Goal: Information Seeking & Learning: Find specific fact

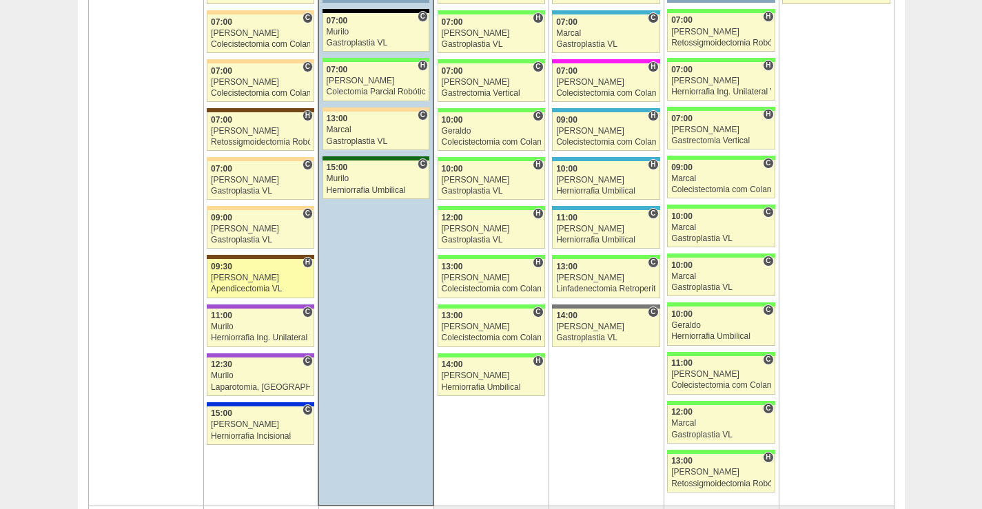
scroll to position [2274, 0]
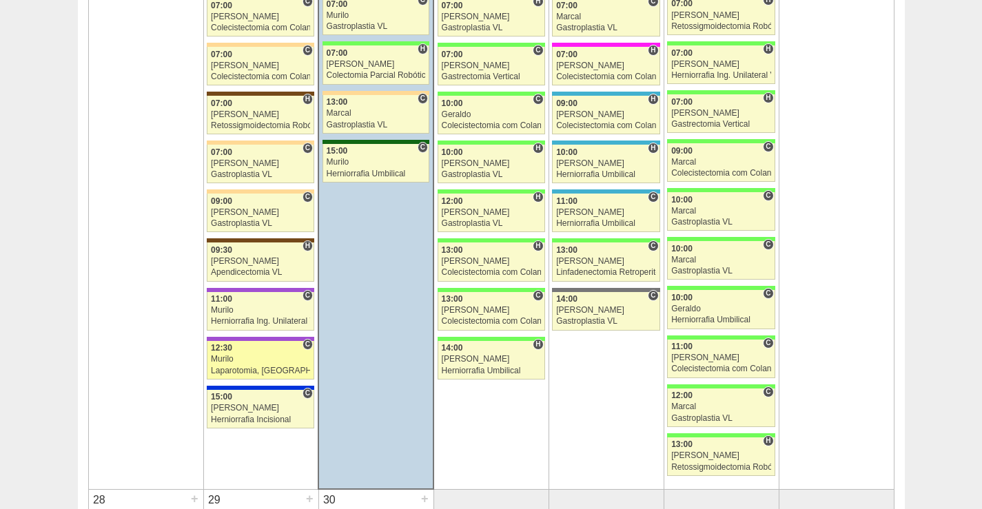
click at [268, 355] on div "Murilo" at bounding box center [260, 359] width 99 height 9
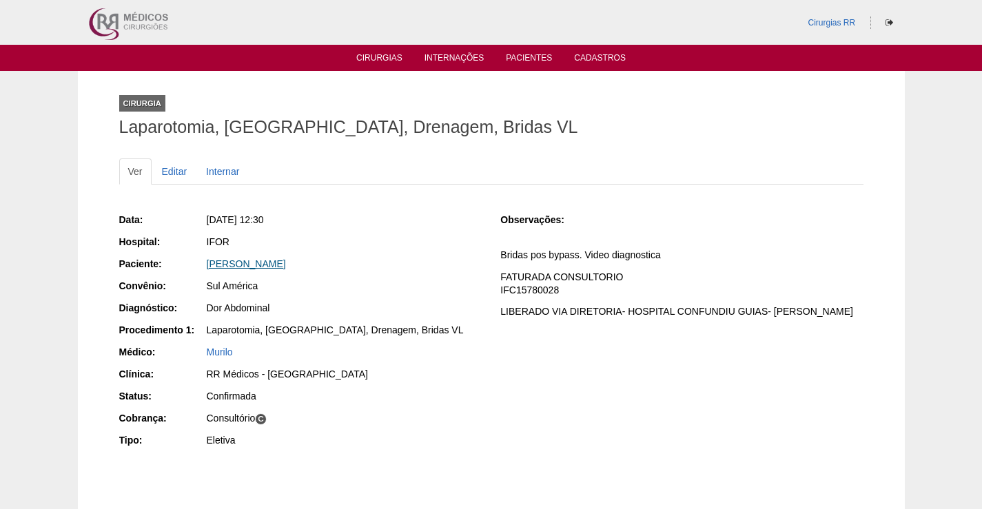
click at [269, 262] on link "[PERSON_NAME]" at bounding box center [246, 263] width 79 height 11
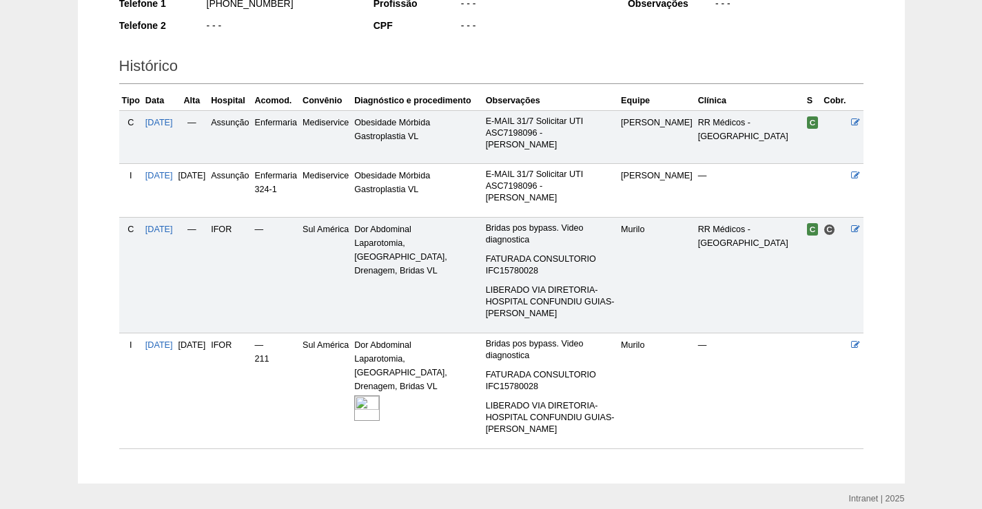
scroll to position [275, 0]
click at [380, 395] on img at bounding box center [366, 407] width 25 height 25
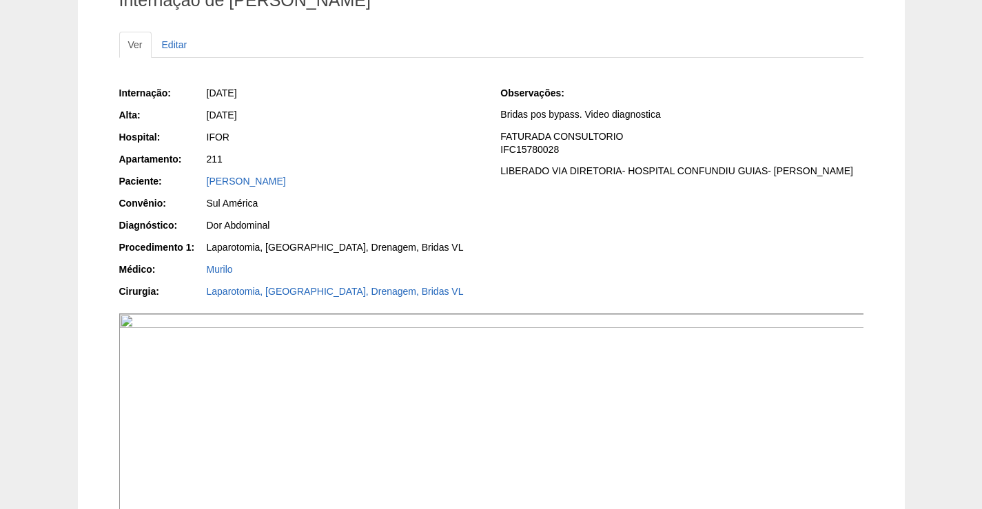
scroll to position [345, 0]
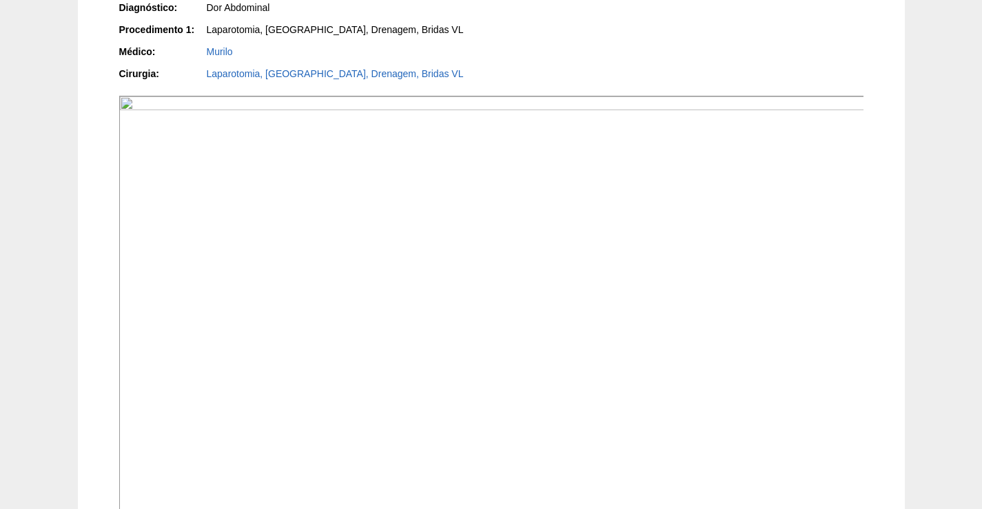
click at [447, 362] on img at bounding box center [492, 376] width 746 height 560
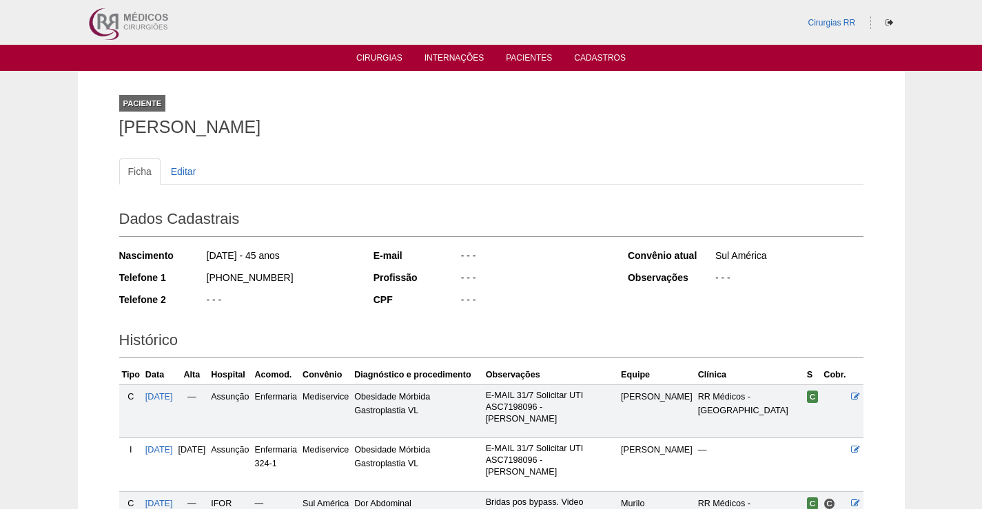
scroll to position [274, 0]
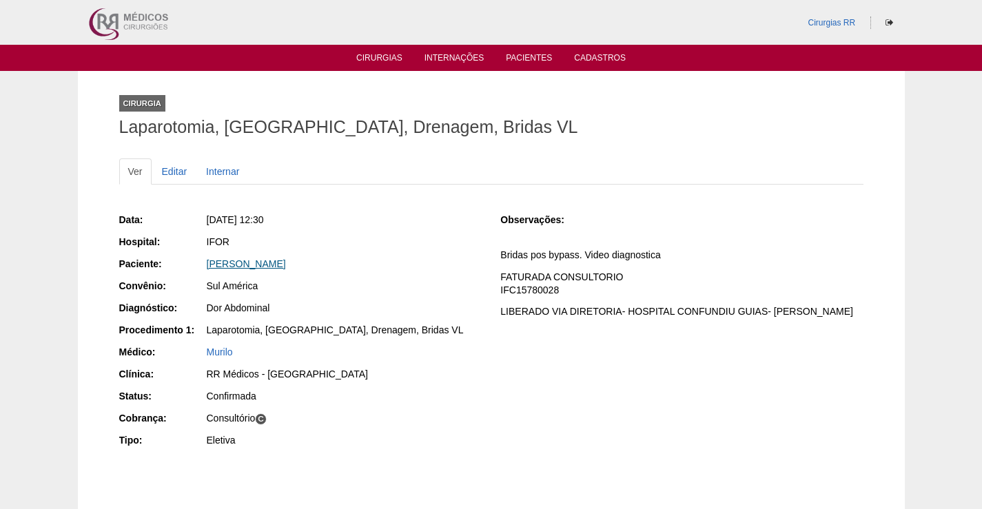
click at [286, 263] on link "[PERSON_NAME]" at bounding box center [246, 263] width 79 height 11
drag, startPoint x: 347, startPoint y: 259, endPoint x: 338, endPoint y: 350, distance: 91.3
click at [184, 278] on div "Data: [DATE] 12:30 Hospital: IFOR Paciente: [PERSON_NAME] Convênio: Sul [GEOGRA…" at bounding box center [300, 331] width 362 height 247
click at [393, 273] on div "Miriam Augusto Sanches" at bounding box center [343, 265] width 276 height 17
drag, startPoint x: 327, startPoint y: 261, endPoint x: 201, endPoint y: 268, distance: 125.6
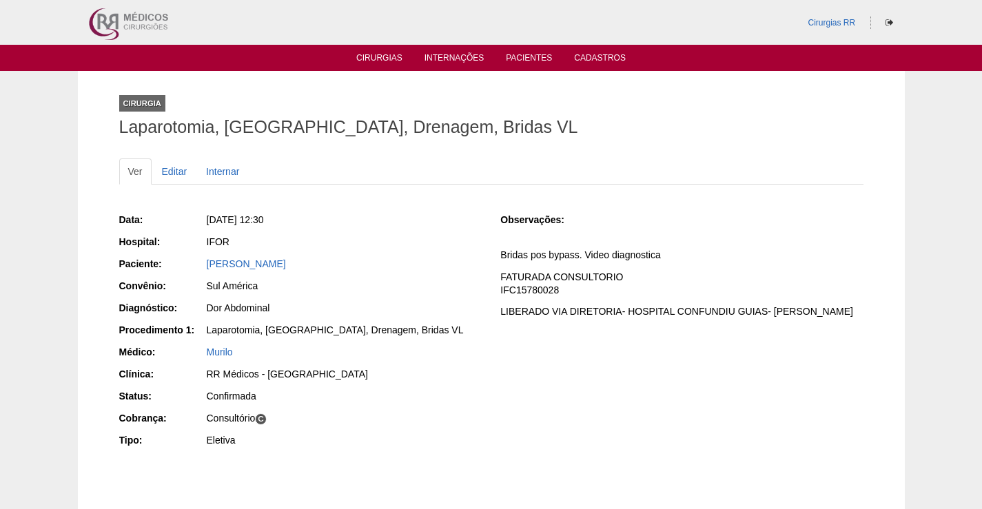
click at [202, 268] on div "Paciente: Miriam Augusto Sanches" at bounding box center [300, 265] width 362 height 17
copy div "Paciente: Miriam Augusto Sanches"
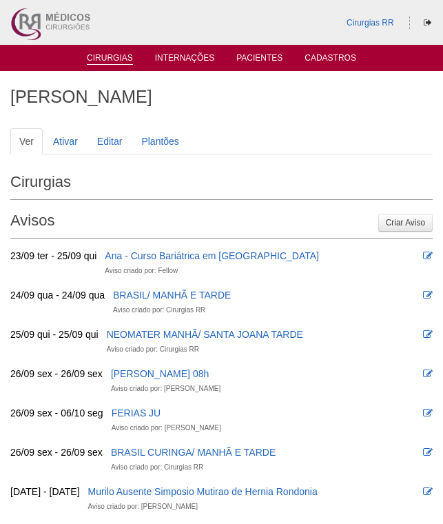
click at [117, 54] on link "Cirurgias" at bounding box center [110, 59] width 46 height 12
